Goal: Submit feedback/report problem

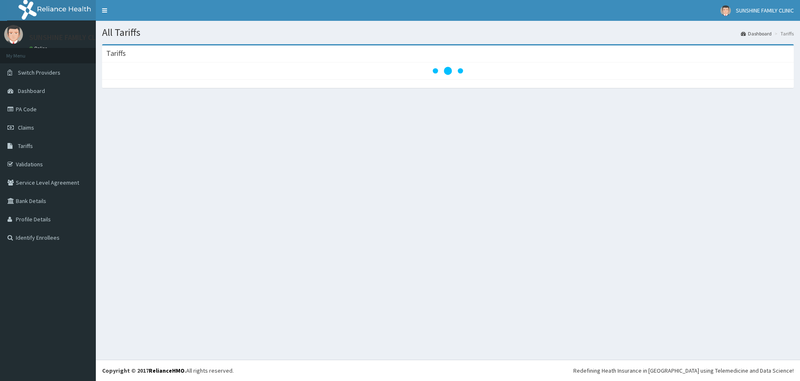
click at [30, 93] on span "Dashboard" at bounding box center [31, 91] width 27 height 8
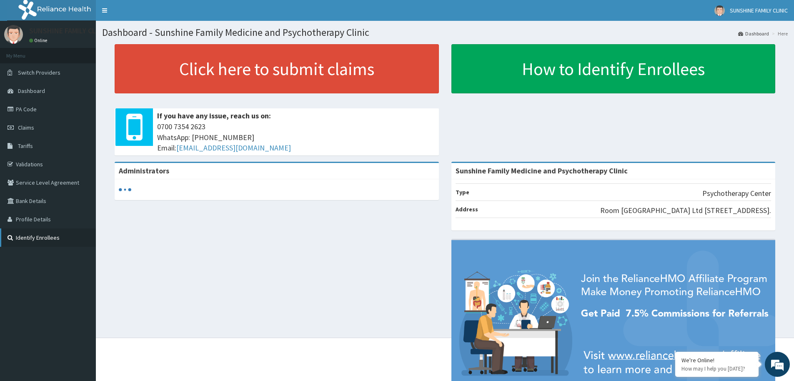
click at [27, 229] on link "Identify Enrollees" at bounding box center [48, 237] width 96 height 18
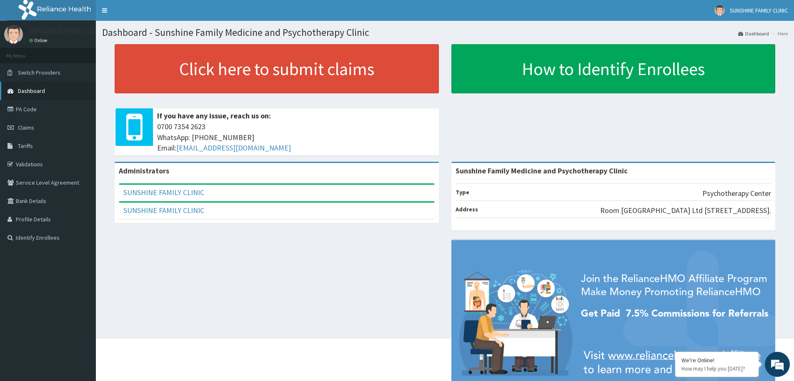
click at [35, 93] on span "Dashboard" at bounding box center [31, 91] width 27 height 8
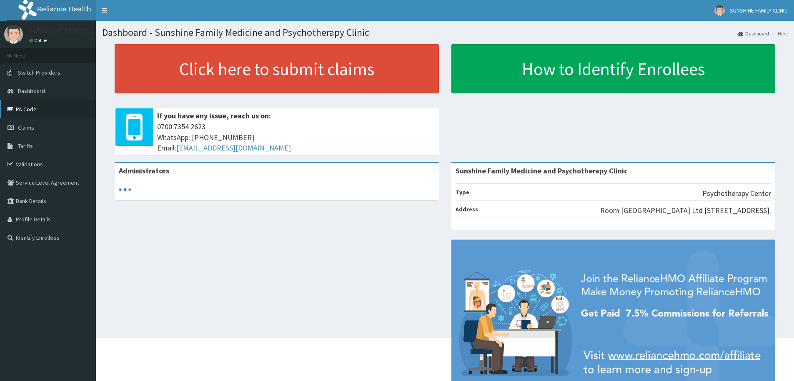
click at [35, 113] on link "PA Code" at bounding box center [48, 109] width 96 height 18
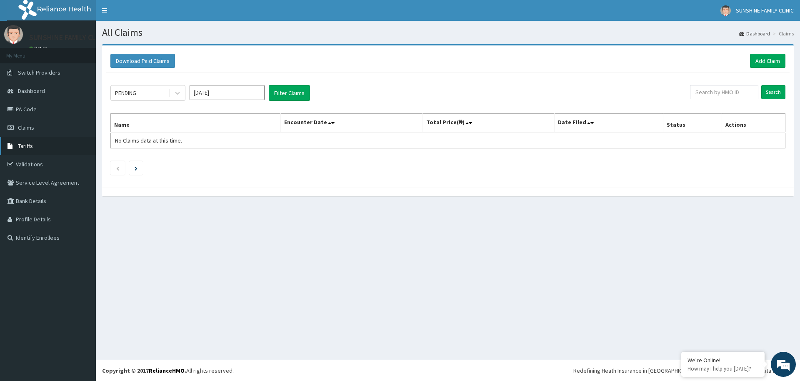
click at [26, 148] on span "Tariffs" at bounding box center [25, 146] width 15 height 8
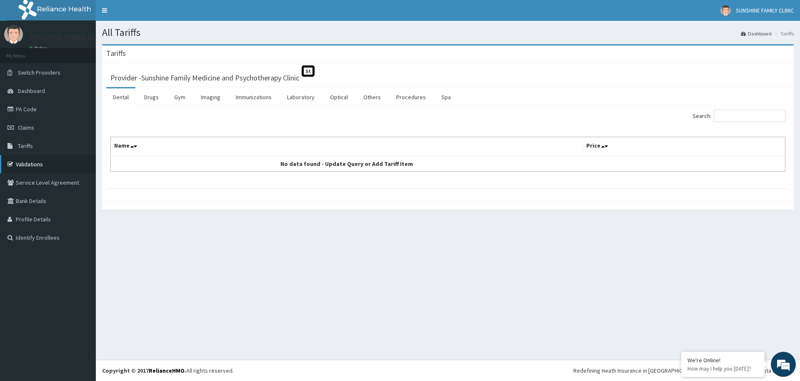
click at [25, 158] on link "Validations" at bounding box center [48, 164] width 96 height 18
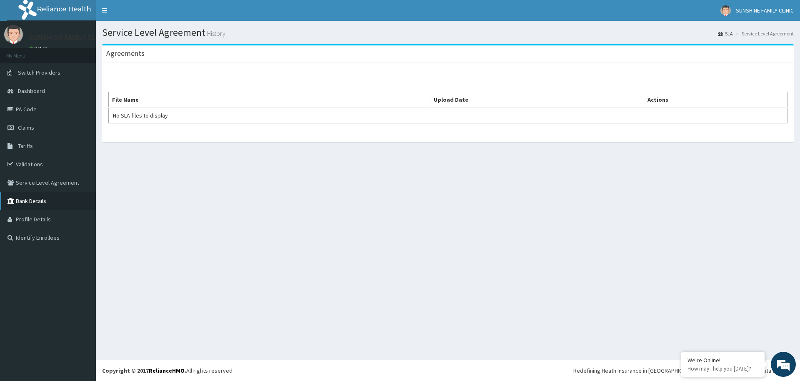
click at [23, 195] on link "Bank Details" at bounding box center [48, 201] width 96 height 18
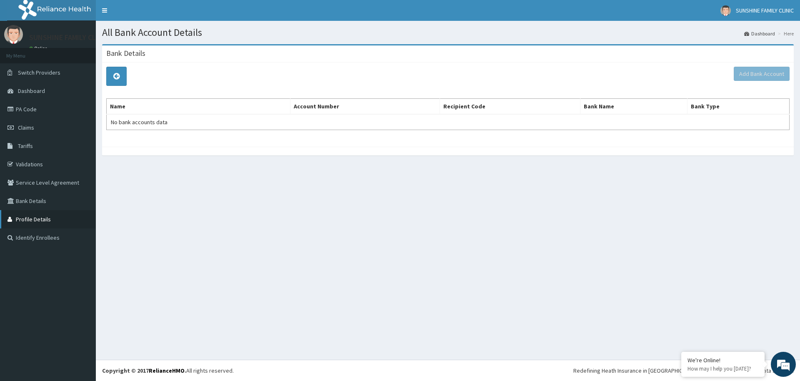
click at [27, 221] on link "Profile Details" at bounding box center [48, 219] width 96 height 18
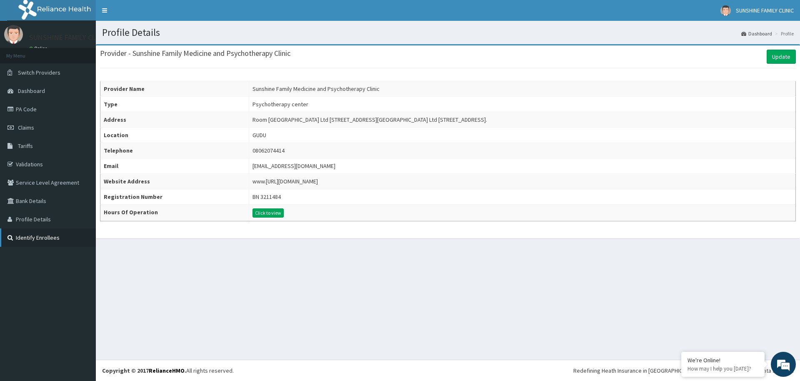
click at [20, 233] on link "Identify Enrollees" at bounding box center [48, 237] width 96 height 18
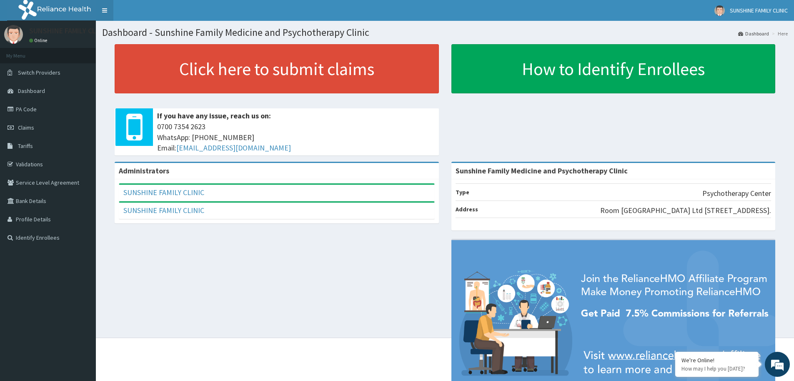
click at [100, 13] on link "Toggle navigation" at bounding box center [105, 10] width 18 height 21
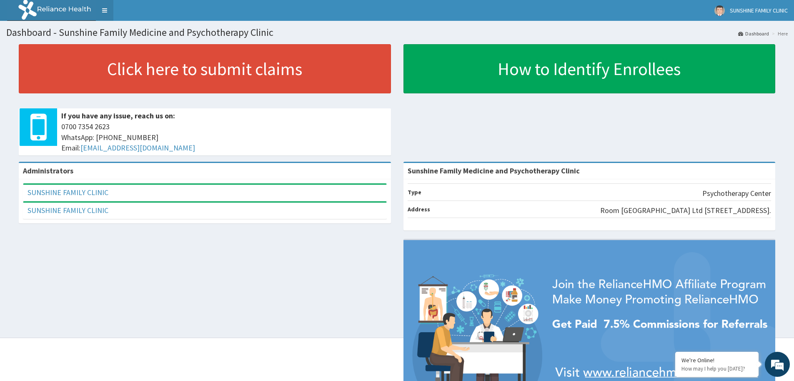
click at [103, 11] on link "Toggle navigation" at bounding box center [105, 10] width 18 height 21
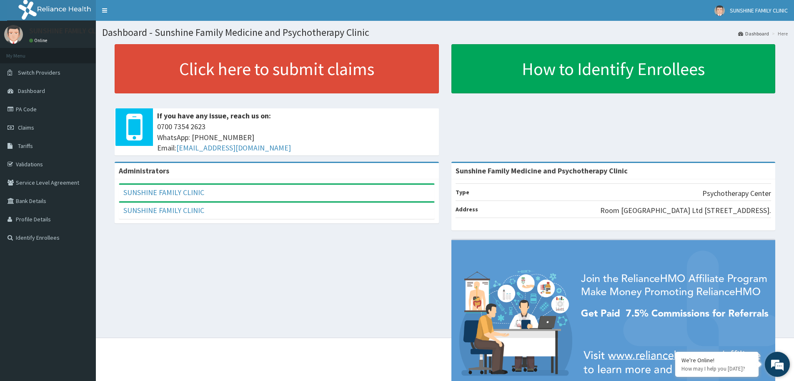
click at [770, 364] on em at bounding box center [777, 364] width 23 height 23
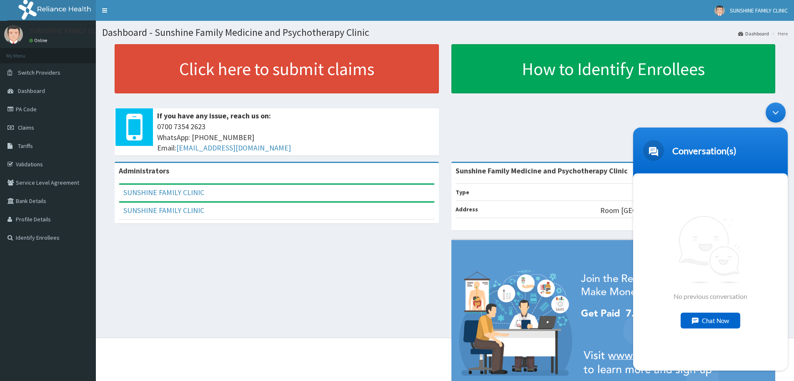
drag, startPoint x: 725, startPoint y: 329, endPoint x: 720, endPoint y: 328, distance: 5.2
click at [723, 329] on div "No previous conversation Chat Now" at bounding box center [710, 271] width 155 height 197
click at [717, 324] on div "Chat Now" at bounding box center [711, 321] width 60 height 16
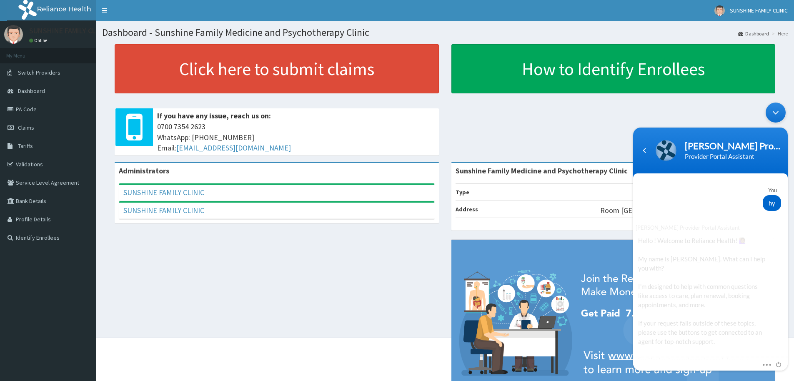
scroll to position [114, 0]
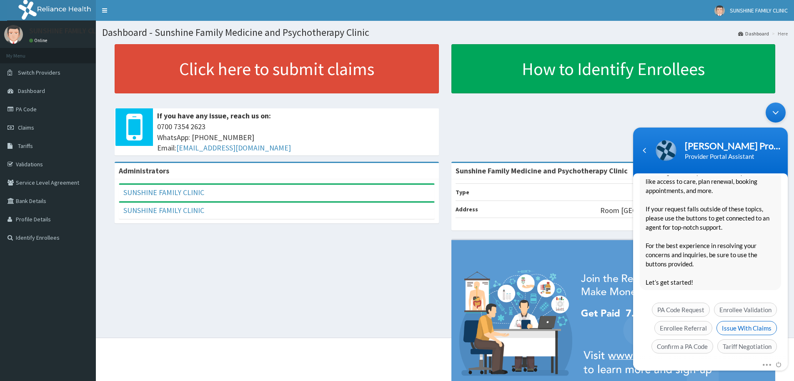
click at [742, 321] on span "Issue With Claims" at bounding box center [747, 328] width 60 height 14
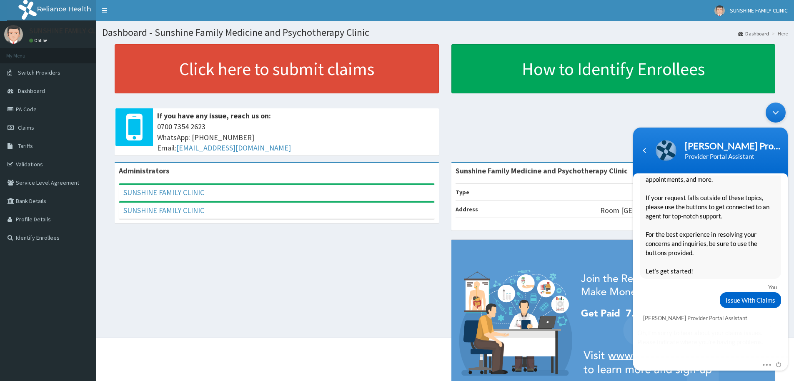
scroll to position [148, 0]
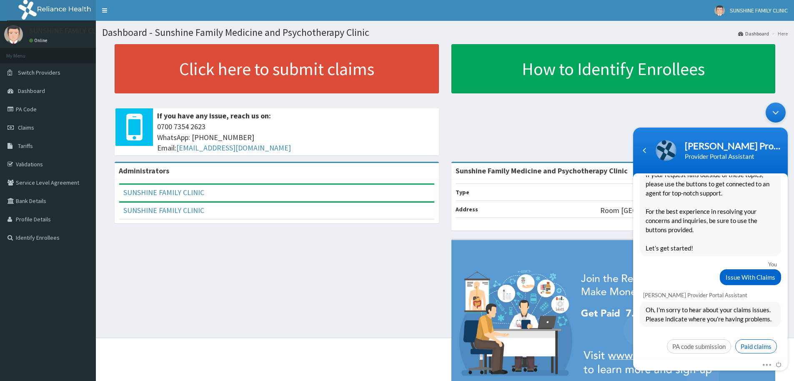
click at [753, 339] on span "Paid claims" at bounding box center [756, 346] width 42 height 14
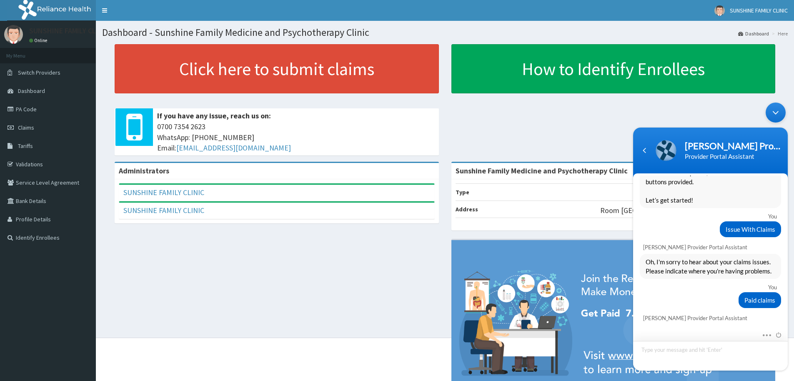
scroll to position [286, 0]
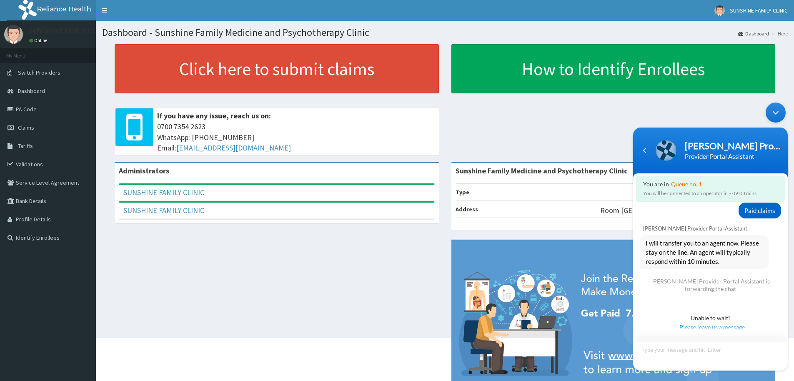
click at [679, 353] on textarea "Type your message and hit 'Enter'" at bounding box center [710, 356] width 155 height 30
click at [692, 348] on textarea "we are yet to see the provider search & ranking features on our page" at bounding box center [710, 356] width 155 height 30
click at [679, 357] on textarea "we are yet to see the "provider search & ranking features on our page" at bounding box center [710, 356] width 155 height 30
type textarea "we are yet to see the "provider search & ranking features" on our page"
click at [24, 143] on span "Tariffs" at bounding box center [25, 146] width 15 height 8
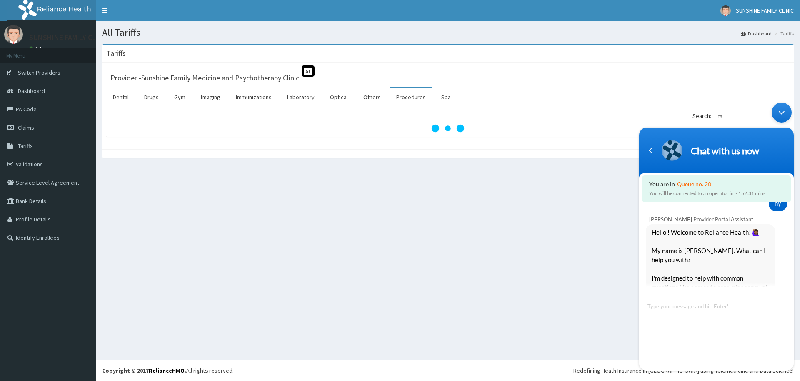
scroll to position [333, 0]
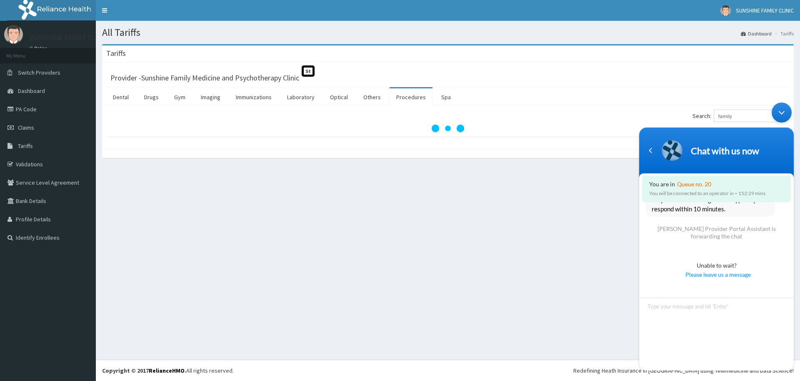
type input "family"
click at [668, 307] on textarea "Type your message and hit 'Enter'" at bounding box center [716, 334] width 155 height 73
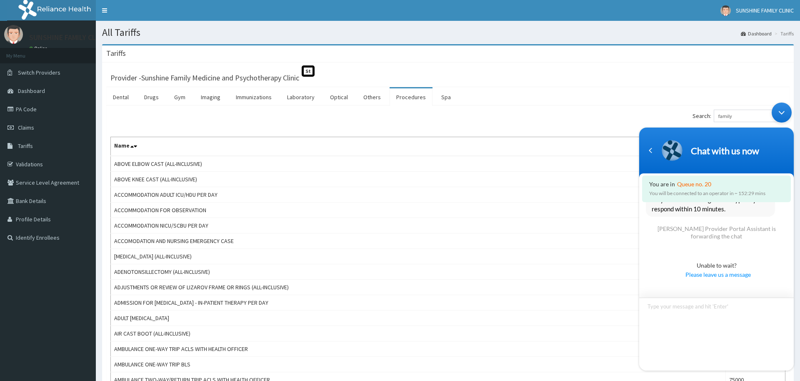
click at [678, 307] on textarea "Type your message and hit 'Enter'" at bounding box center [716, 334] width 155 height 73
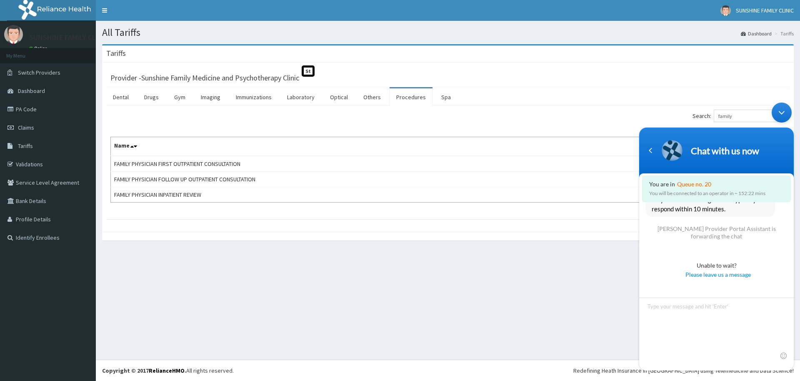
click at [779, 113] on div "Minimize live chat window" at bounding box center [782, 113] width 20 height 20
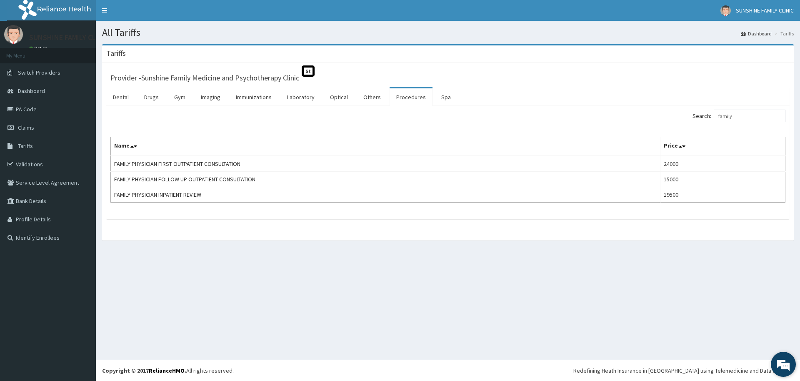
click at [778, 368] on em at bounding box center [783, 364] width 23 height 23
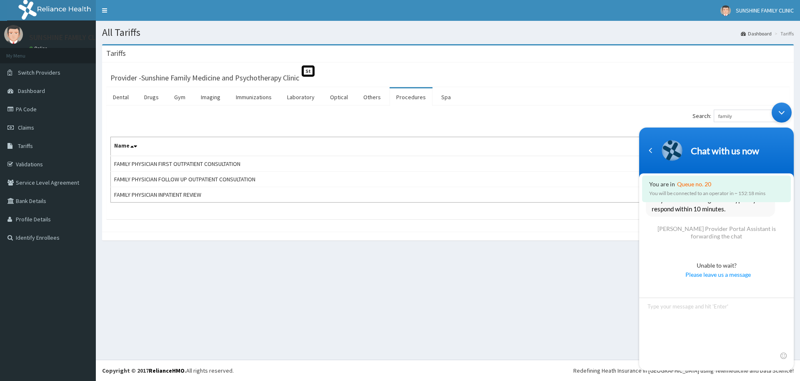
click at [722, 274] on span "Please leave us a message" at bounding box center [718, 274] width 137 height 9
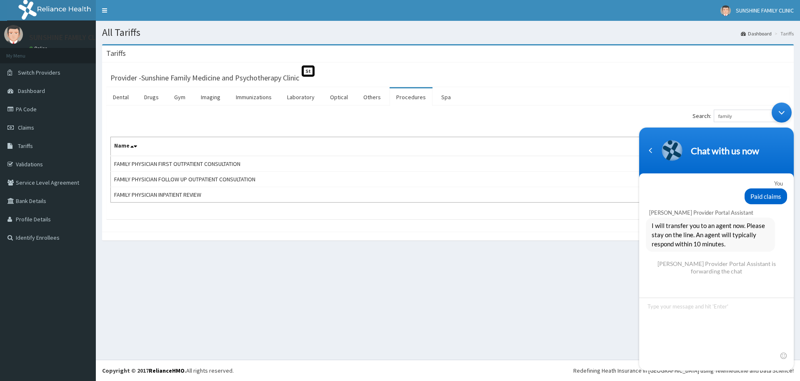
scroll to position [321, 0]
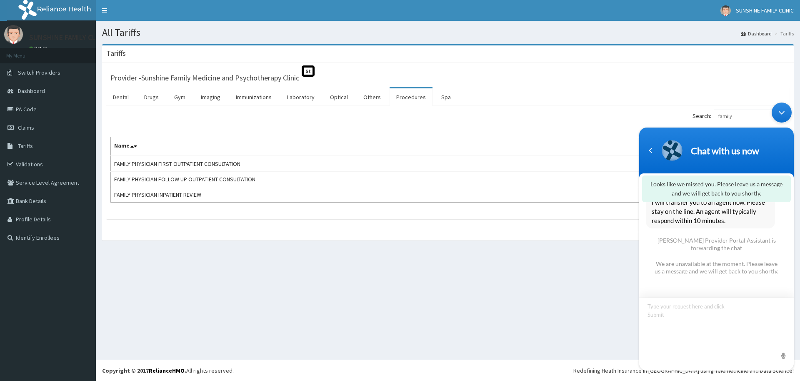
click at [699, 309] on textarea "Type your message and hit 'Enter'" at bounding box center [716, 334] width 155 height 73
click at [696, 306] on textarea "we are yet to see the "provider search & ranking feature" on our portal" at bounding box center [716, 334] width 155 height 73
type textarea "we are yet to see the the "provider search & ranking feature" on our portal"
click at [787, 353] on span at bounding box center [783, 355] width 8 height 8
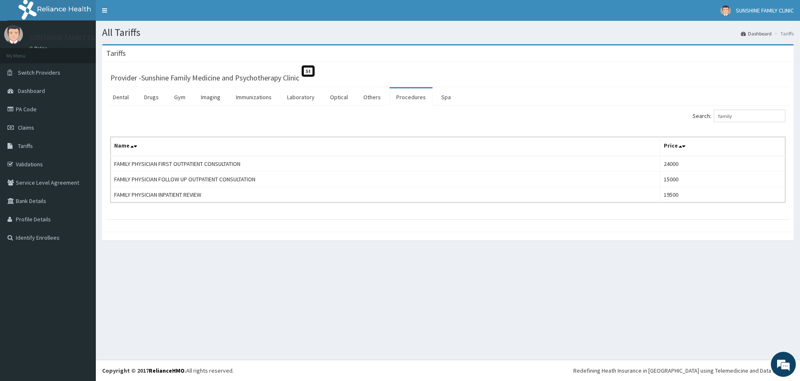
scroll to position [0, 0]
click at [786, 371] on em at bounding box center [783, 364] width 23 height 23
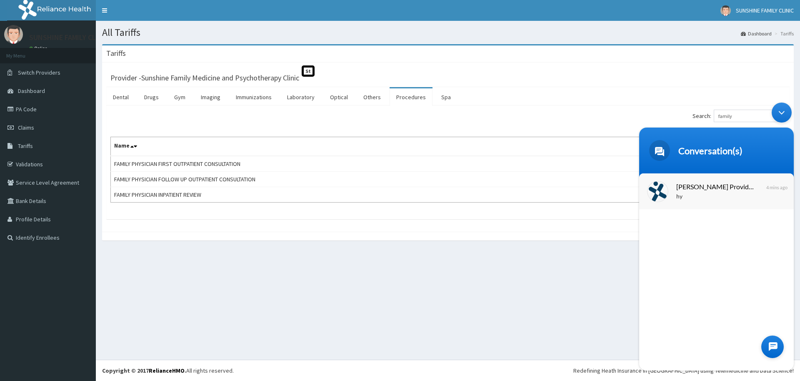
click at [679, 181] on span "[PERSON_NAME] Provider Portal Assistant" at bounding box center [716, 186] width 79 height 11
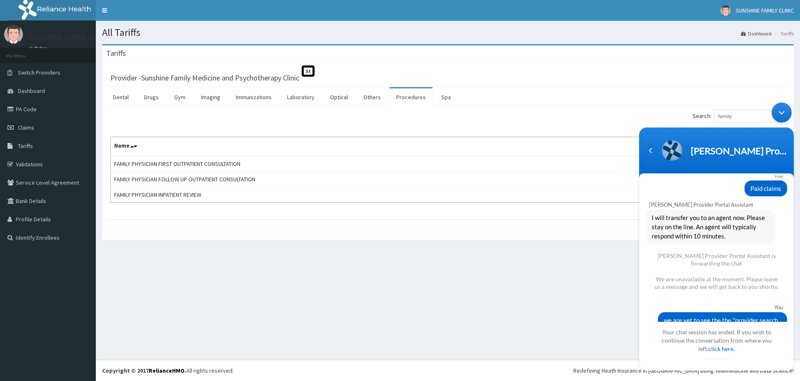
scroll to position [324, 0]
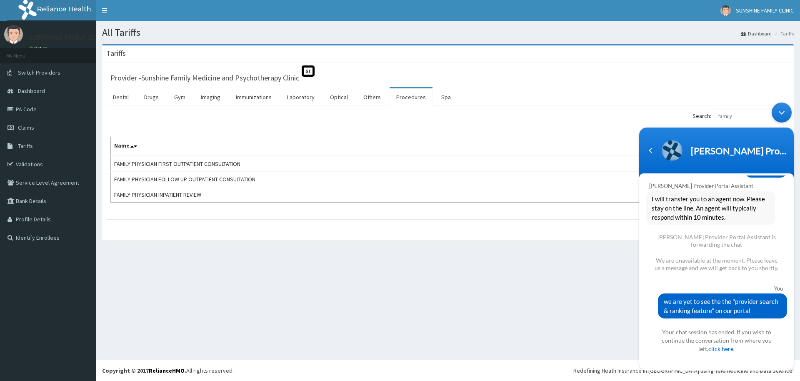
click at [783, 112] on div "Minimize live chat window" at bounding box center [782, 113] width 20 height 20
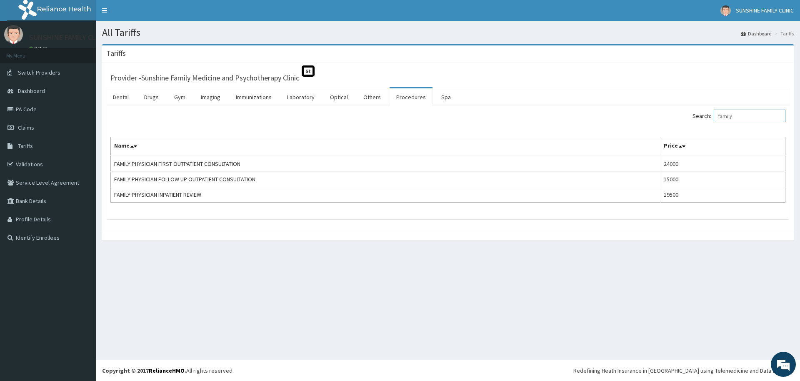
click at [760, 119] on input "family" at bounding box center [750, 116] width 72 height 13
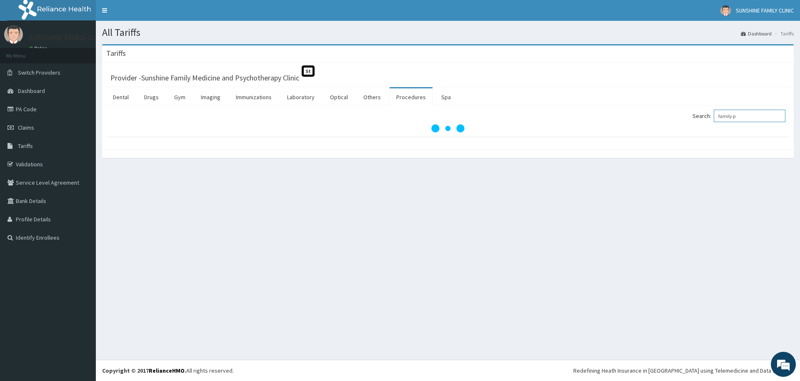
type input "family p"
click at [405, 98] on link "Procedures" at bounding box center [411, 97] width 43 height 18
click at [782, 356] on em at bounding box center [783, 364] width 23 height 23
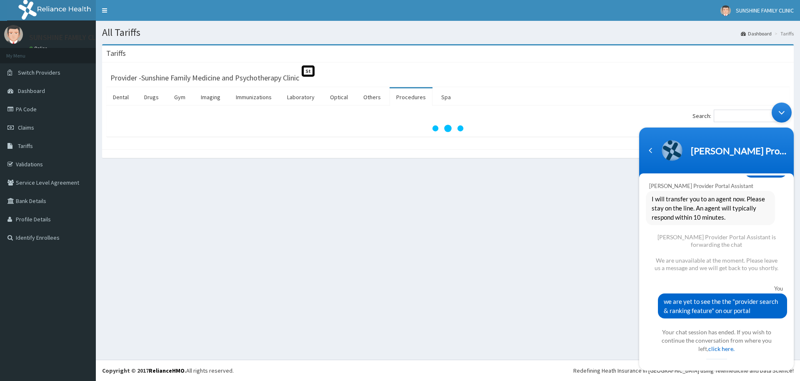
drag, startPoint x: 662, startPoint y: 302, endPoint x: 776, endPoint y: 311, distance: 114.5
click at [776, 311] on span "we are yet to see the the "provider search & ranking feature" on our portal" at bounding box center [723, 306] width 118 height 18
copy span "we are yet to see the the "provider search & ranking feature" on our portal"
click at [722, 351] on link "click here." at bounding box center [722, 348] width 26 height 7
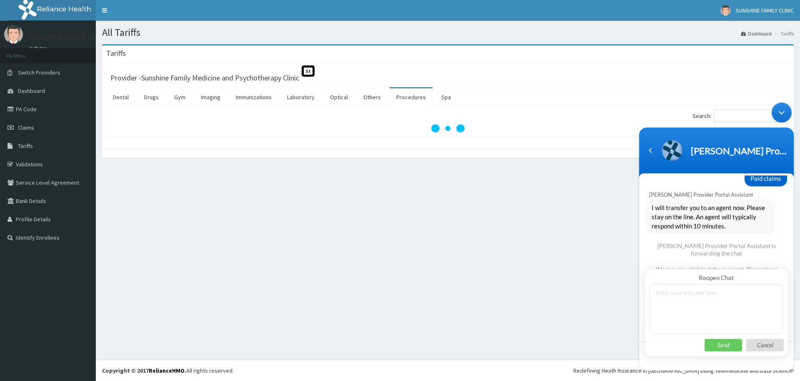
scroll to position [276, 0]
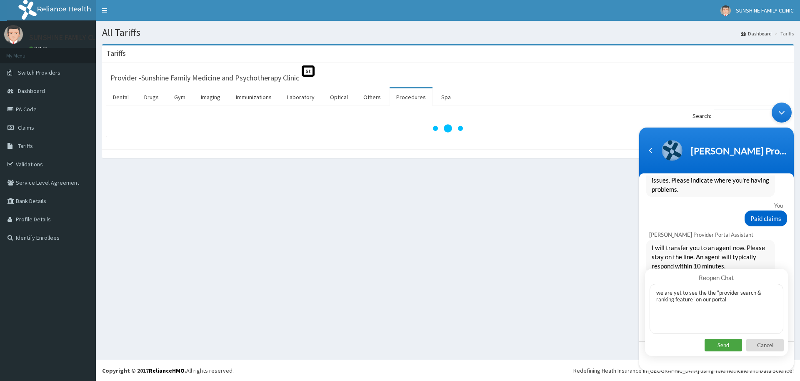
type textarea "we are yet to see the the "provider search & ranking feature" on our portal"
click at [722, 344] on p "Send" at bounding box center [724, 345] width 38 height 13
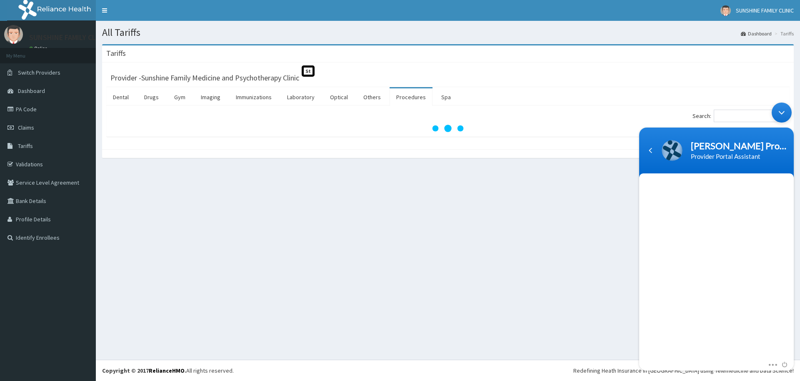
scroll to position [587, 0]
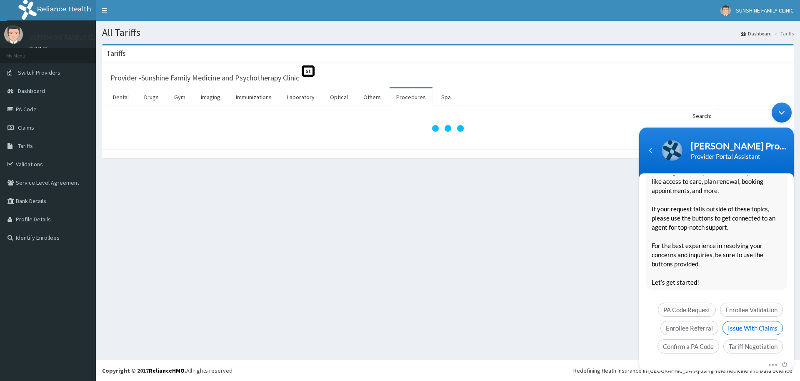
click at [742, 321] on span "Issue With Claims" at bounding box center [753, 328] width 60 height 14
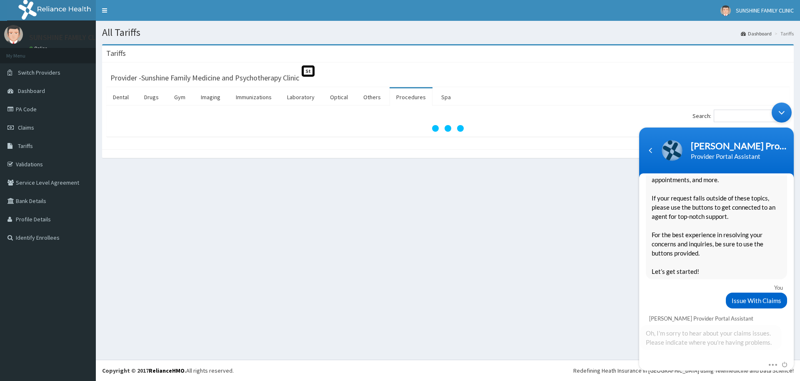
scroll to position [621, 0]
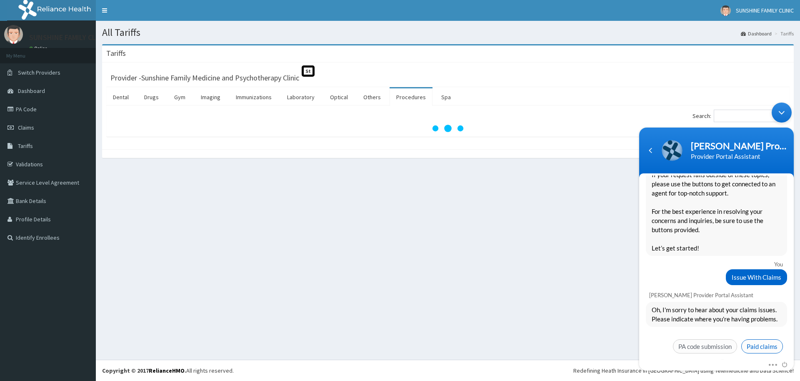
click at [752, 339] on span "Paid claims" at bounding box center [763, 346] width 42 height 14
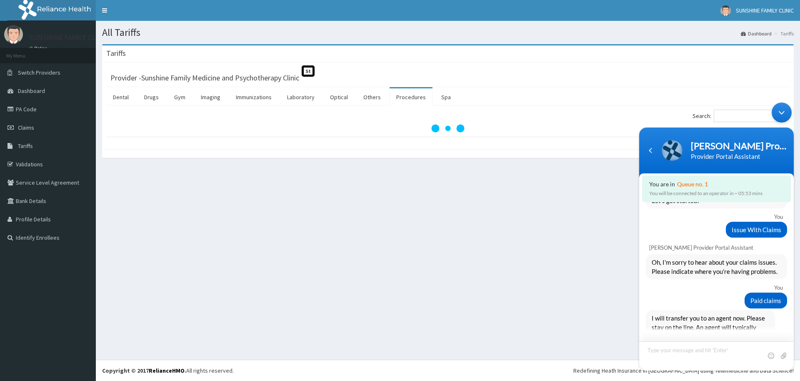
scroll to position [712, 0]
